Goal: Navigation & Orientation: Find specific page/section

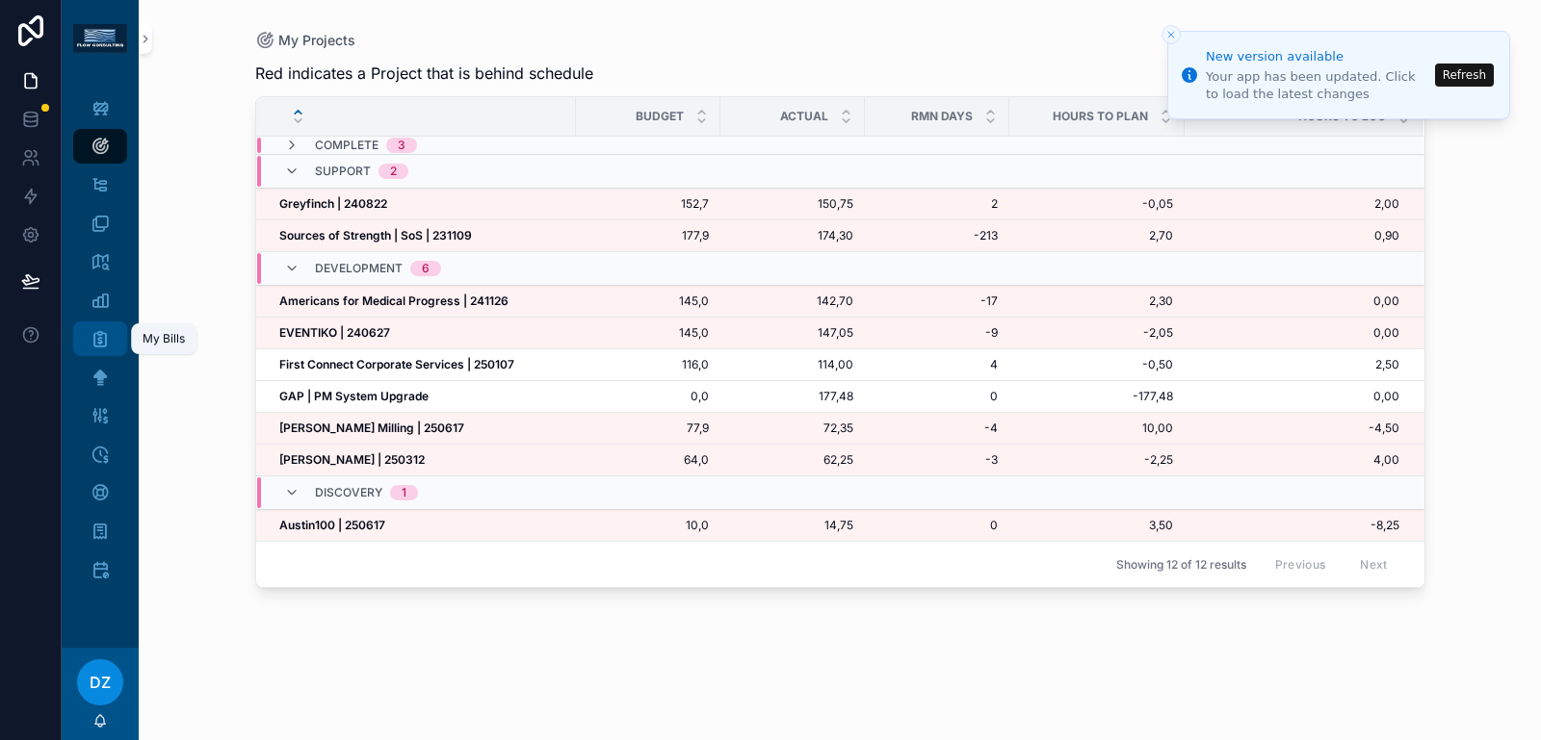
click at [101, 341] on icon "scrollable content" at bounding box center [100, 338] width 19 height 19
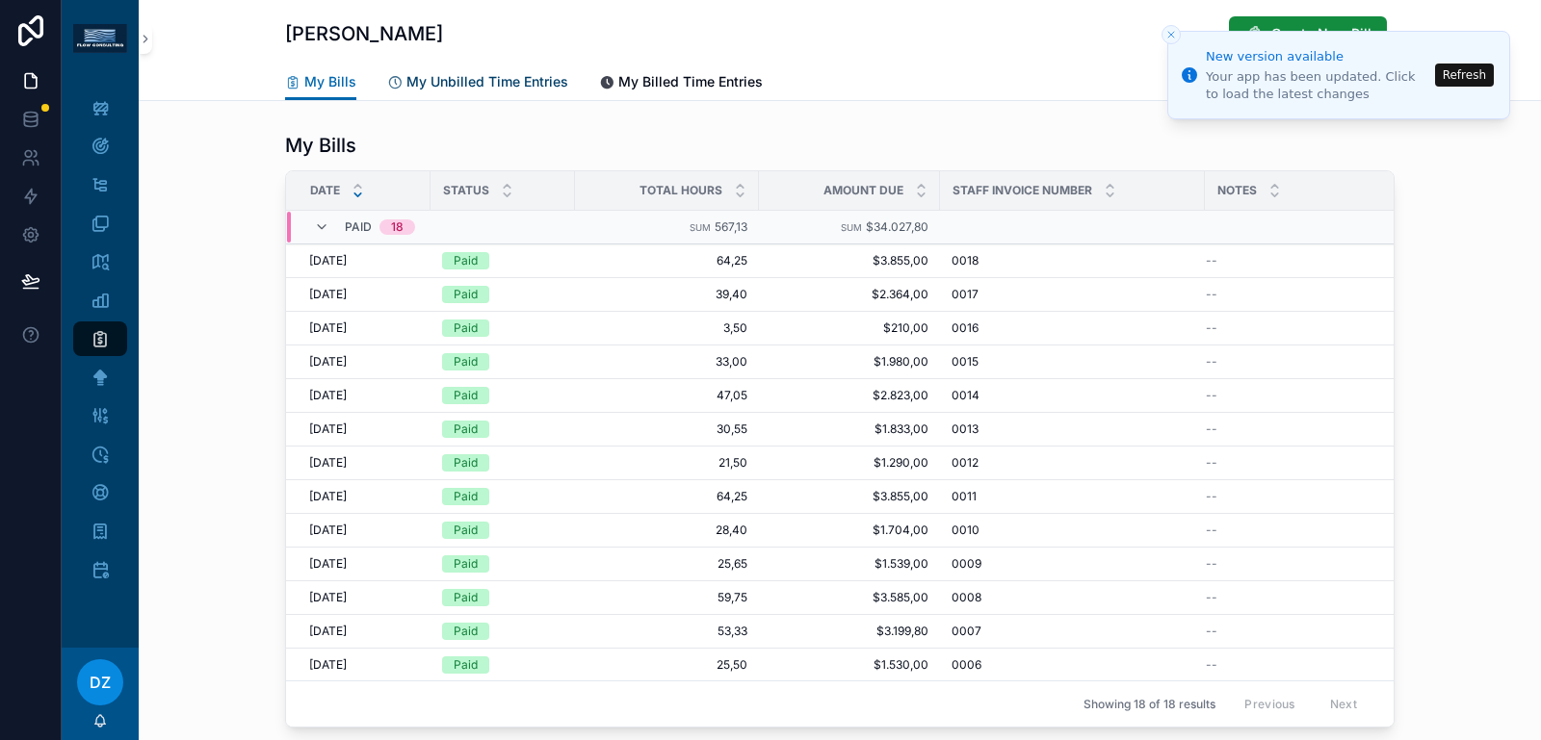
click at [462, 87] on span "My Unbilled Time Entries" at bounding box center [487, 81] width 162 height 19
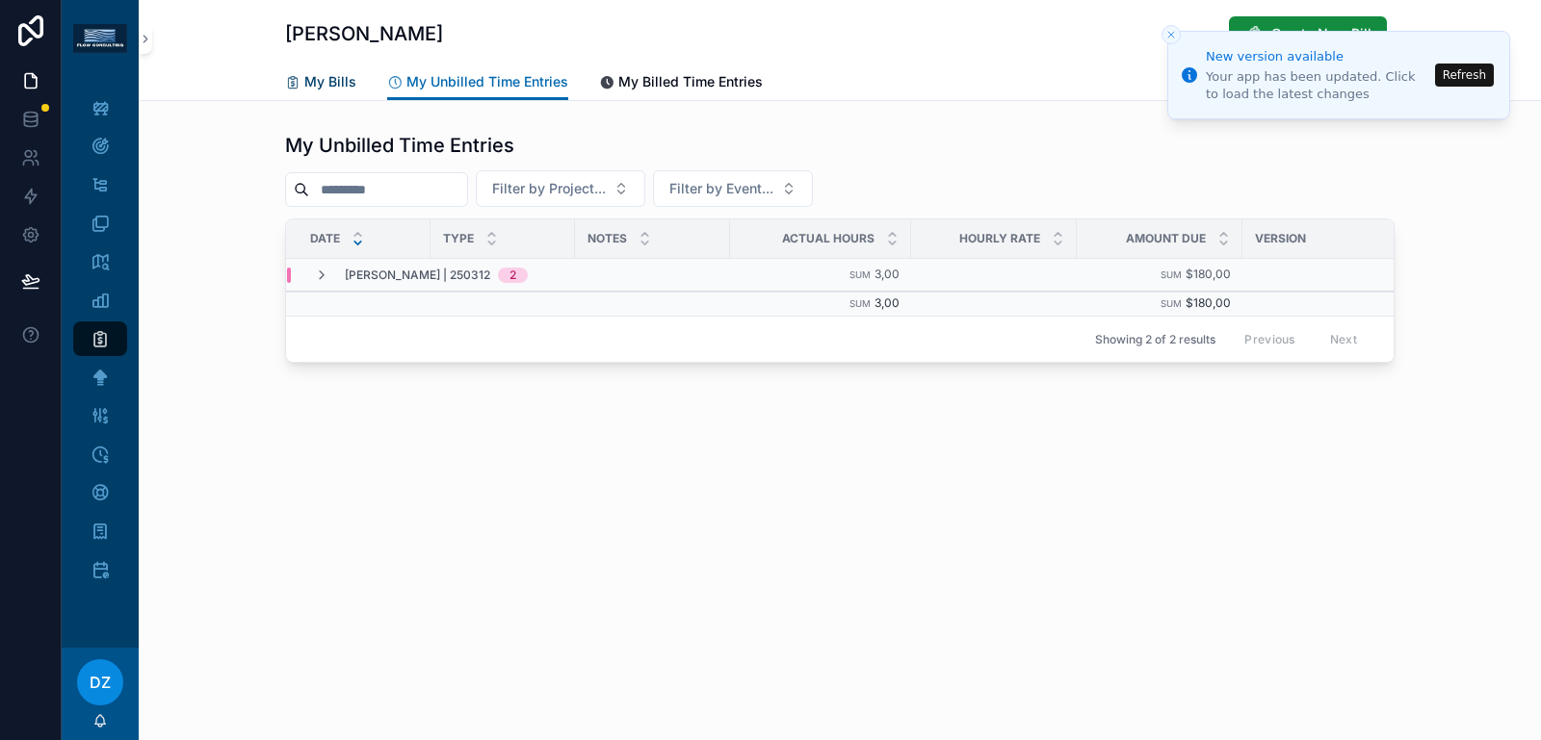
click at [341, 88] on span "My Bills" at bounding box center [330, 81] width 52 height 19
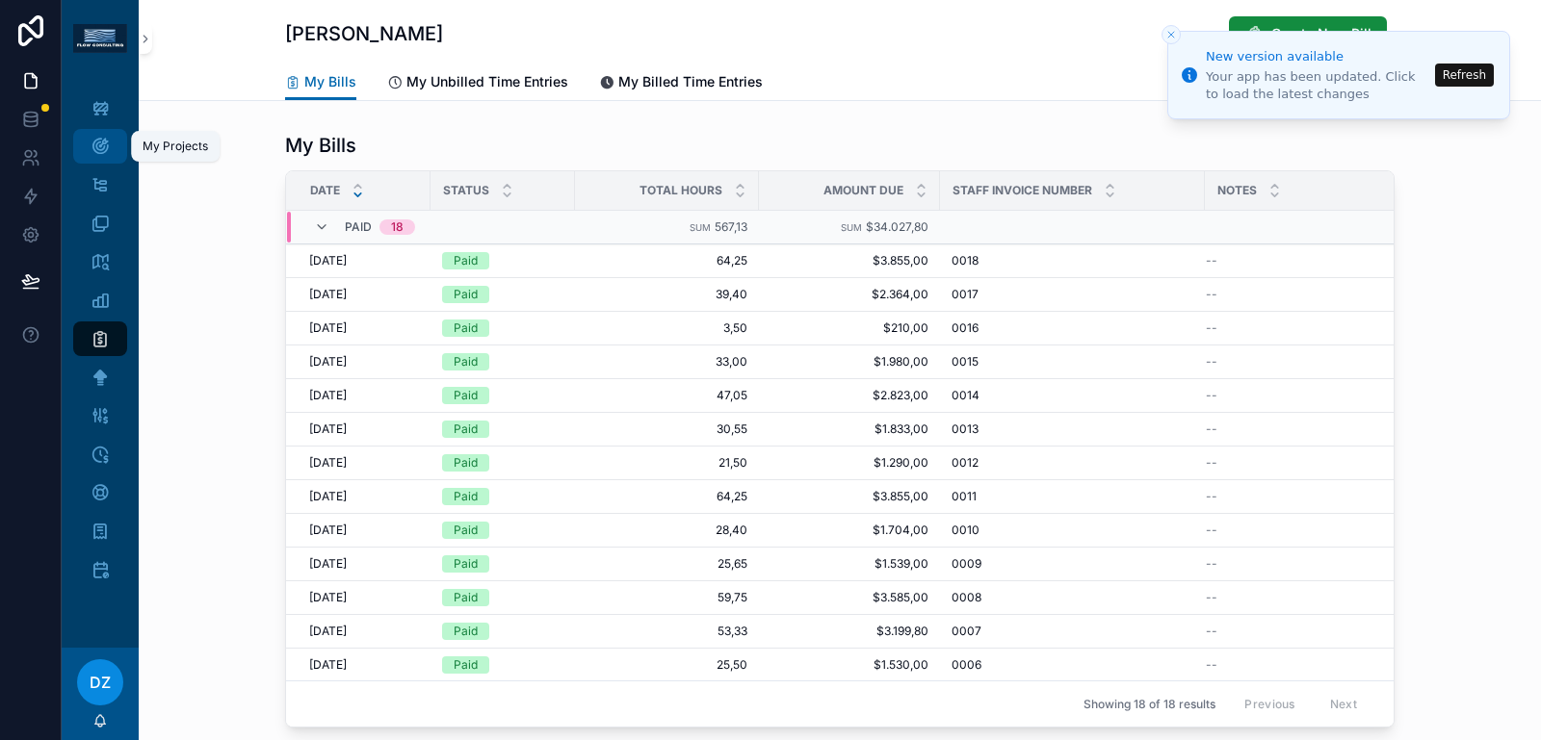
click at [92, 150] on icon "scrollable content" at bounding box center [100, 146] width 19 height 19
